Goal: Check status: Check status

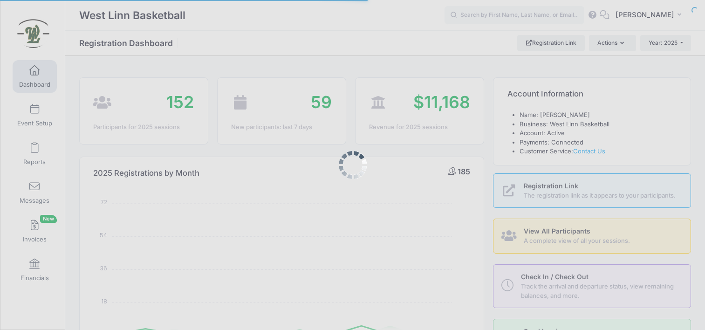
select select
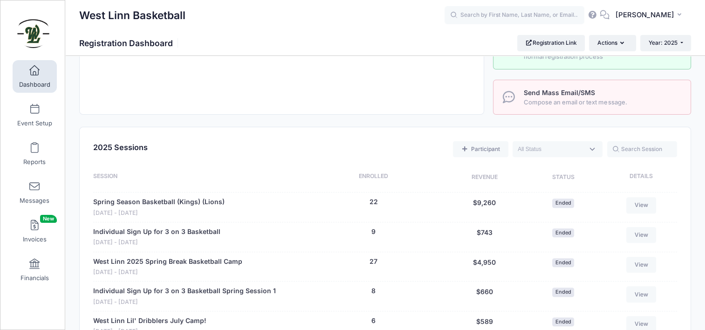
scroll to position [500, 0]
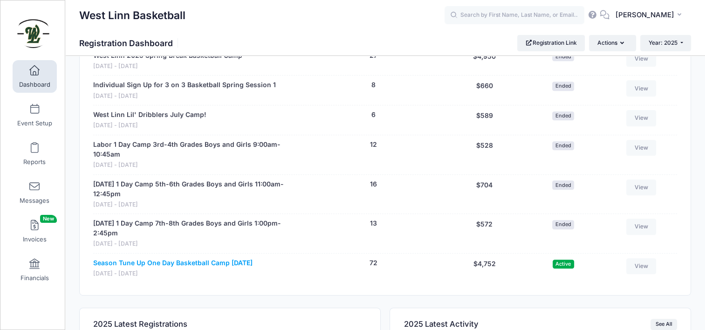
click at [222, 261] on link "Season Tune Up One Day Basketball Camp [DATE]" at bounding box center [172, 263] width 159 height 10
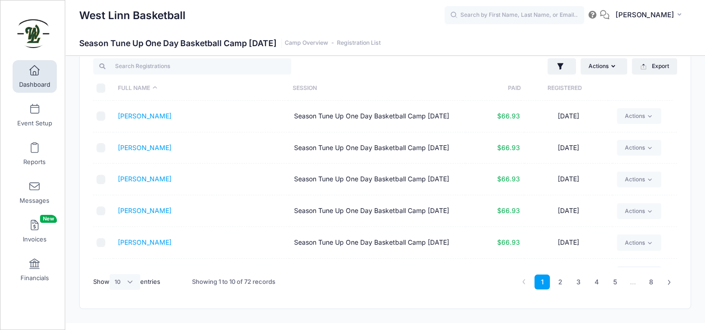
scroll to position [24, 0]
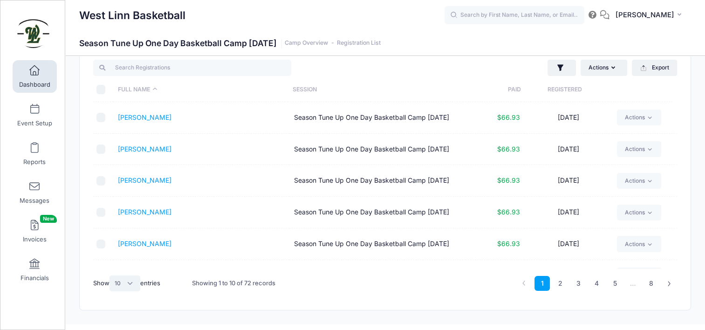
click at [120, 286] on select "All 10 25 50" at bounding box center [125, 284] width 31 height 16
select select "50"
click at [111, 276] on select "All 10 25 50" at bounding box center [125, 284] width 31 height 16
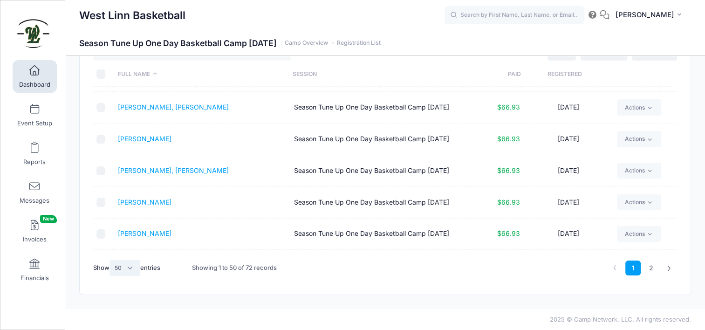
scroll to position [860, 0]
